Goal: Task Accomplishment & Management: Manage account settings

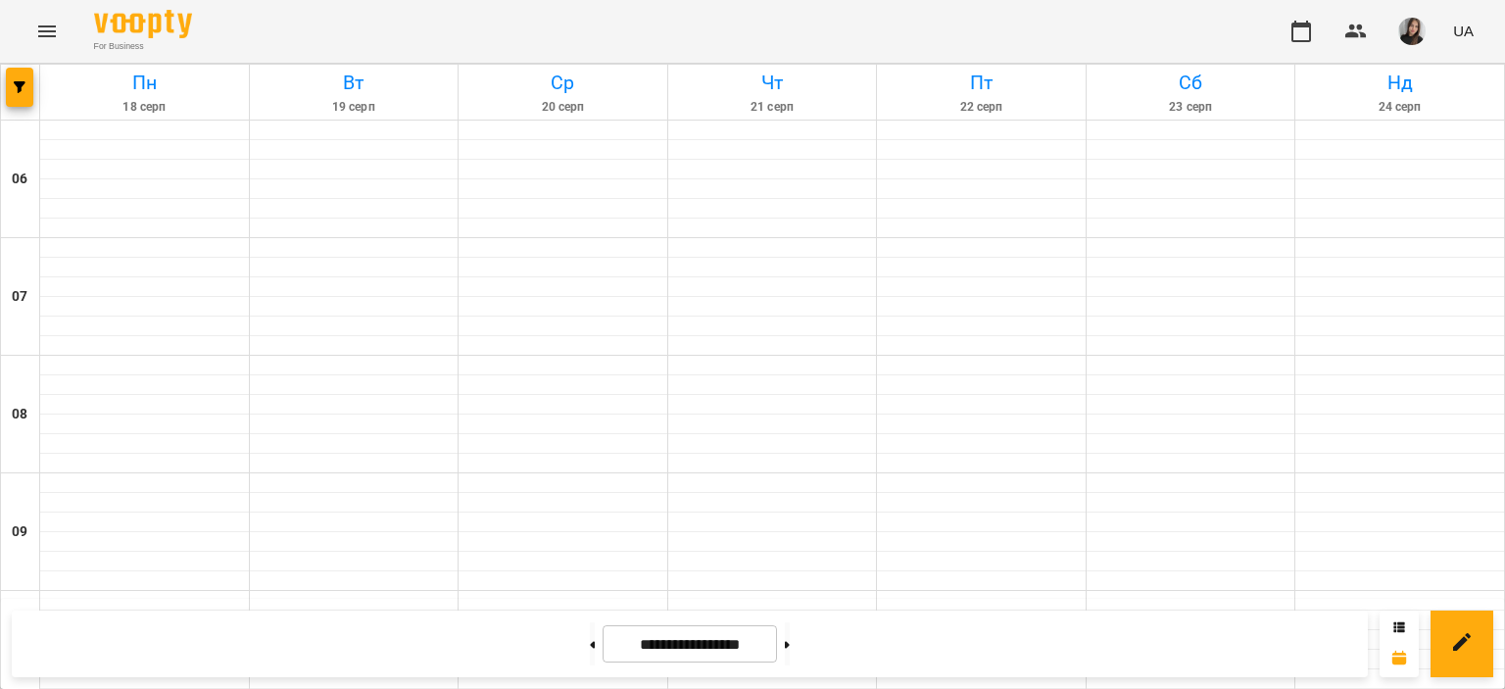
scroll to position [559, 0]
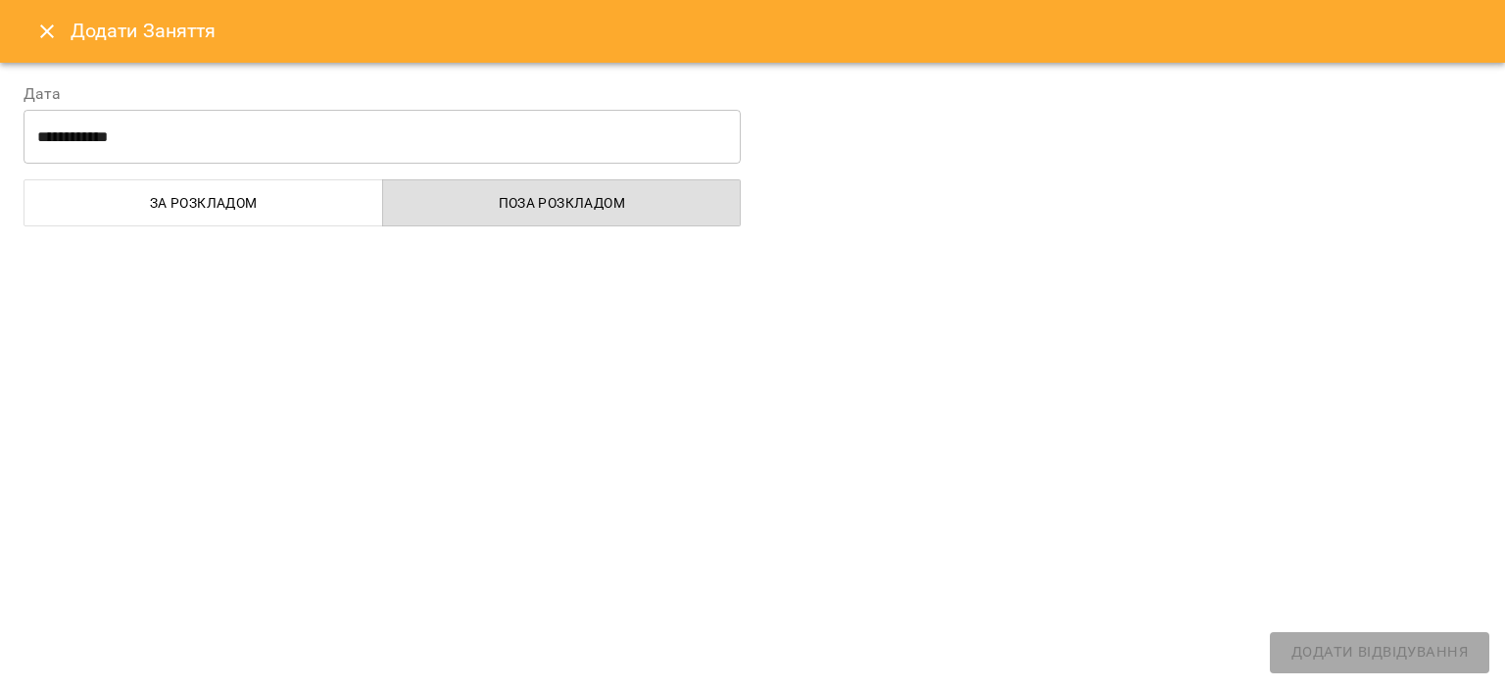
select select "**********"
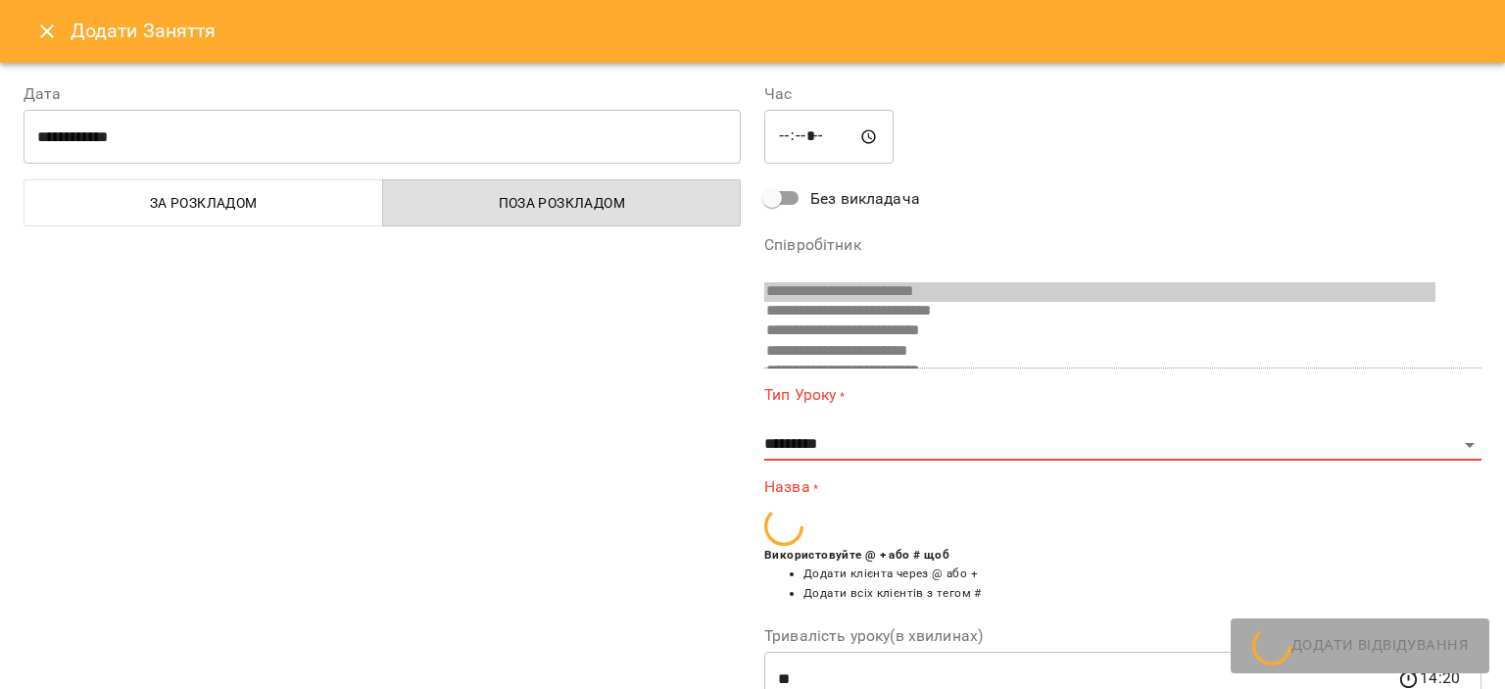
scroll to position [112, 0]
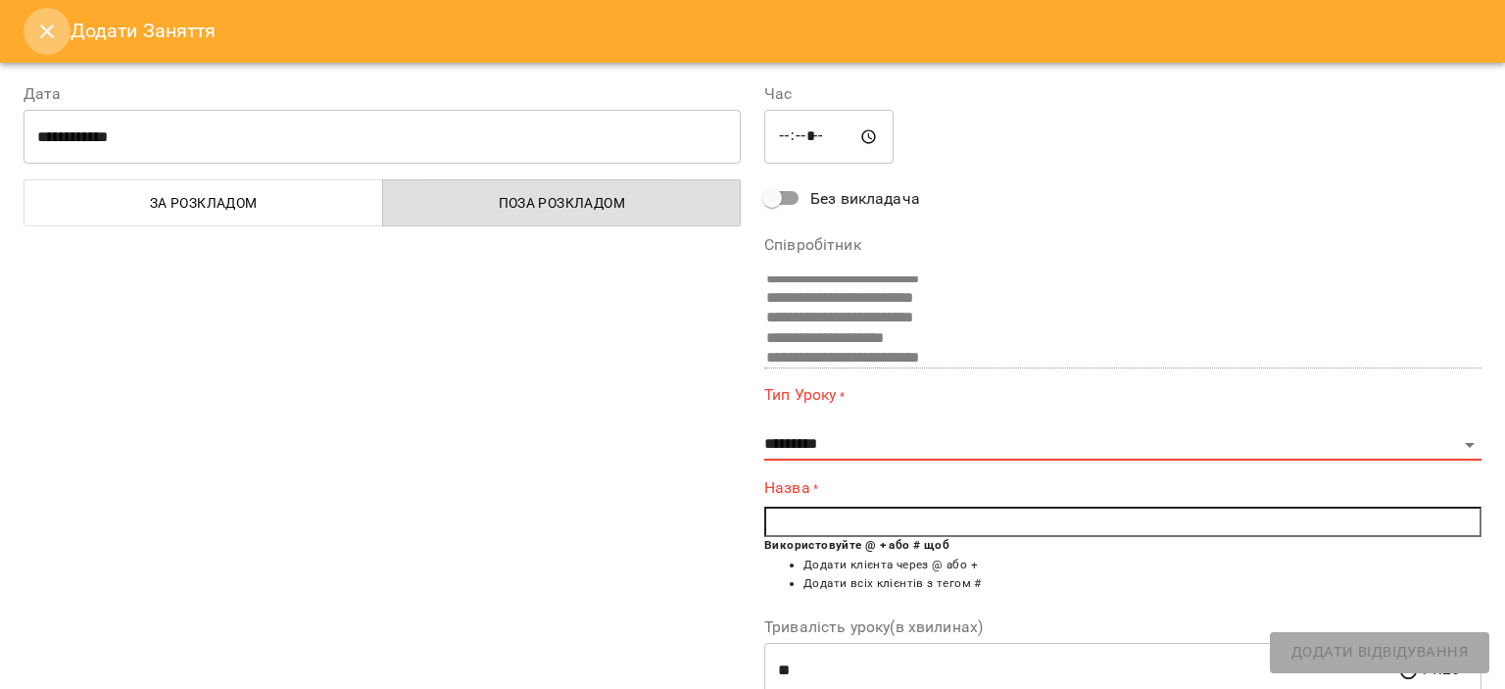
click at [42, 30] on icon "Close" at bounding box center [47, 32] width 24 height 24
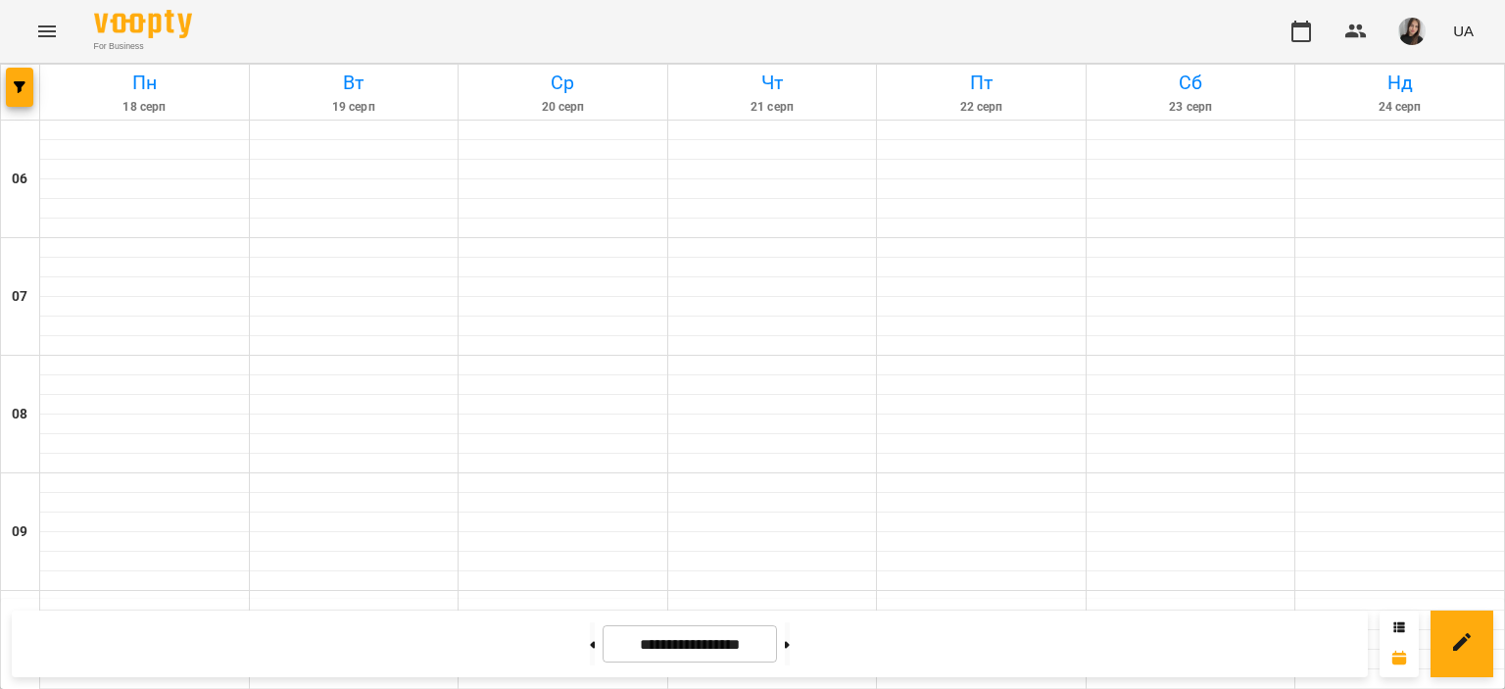
scroll to position [1042, 0]
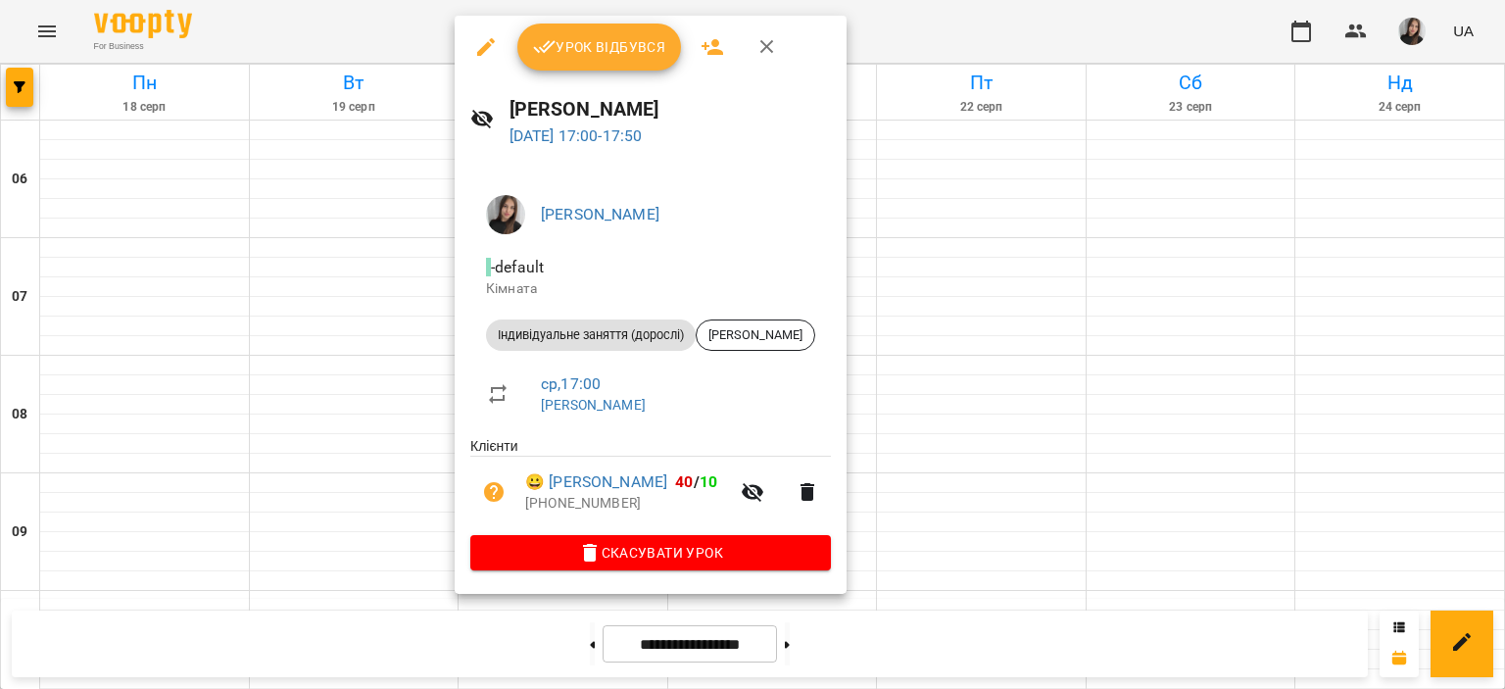
click at [548, 23] on div "Урок відбувся" at bounding box center [651, 47] width 392 height 63
click at [548, 38] on icon "button" at bounding box center [545, 47] width 24 height 24
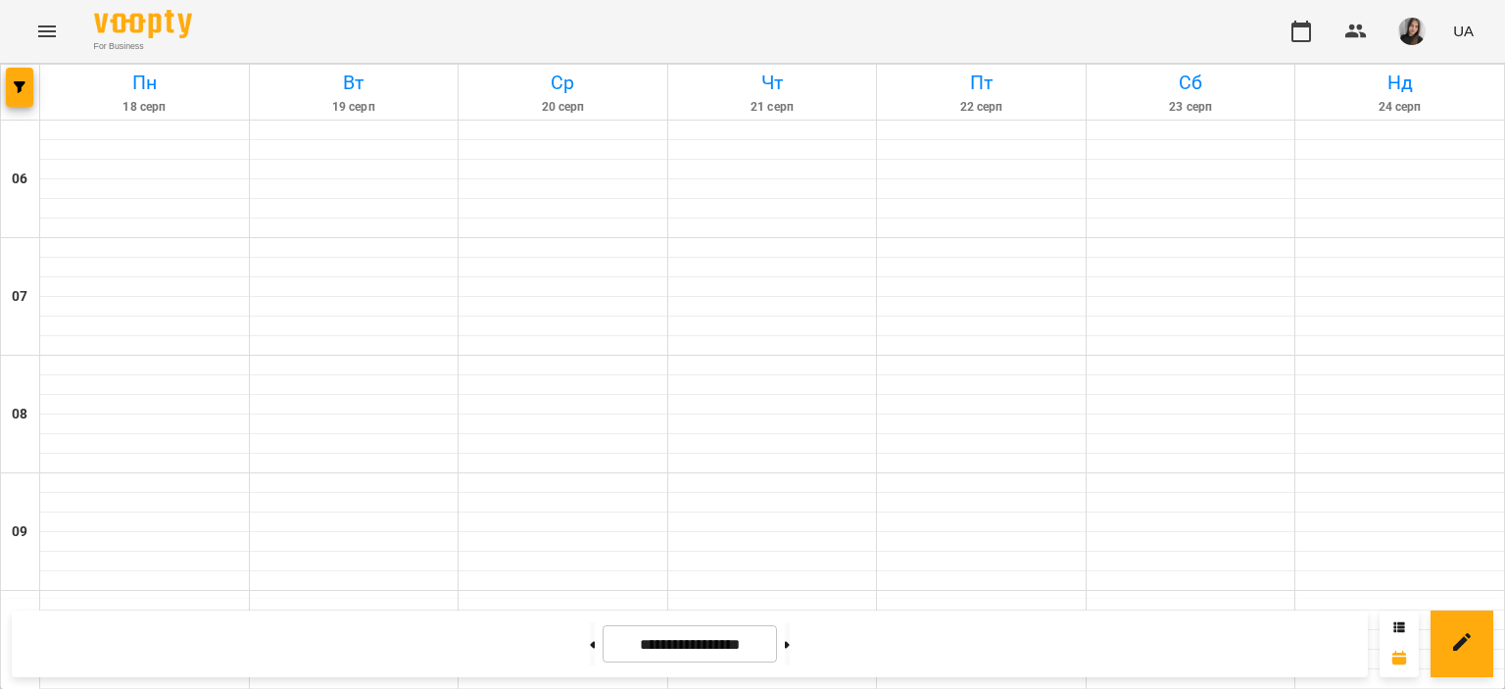
scroll to position [568, 0]
